Goal: Check status

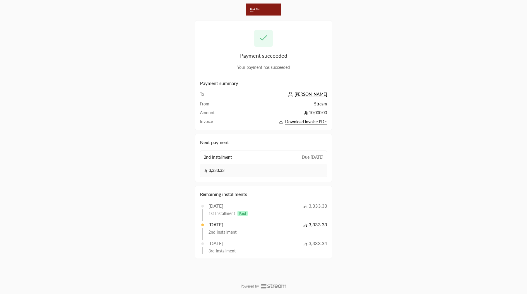
click at [316, 94] on span "[PERSON_NAME]" at bounding box center [311, 94] width 33 height 5
